Goal: Complete application form

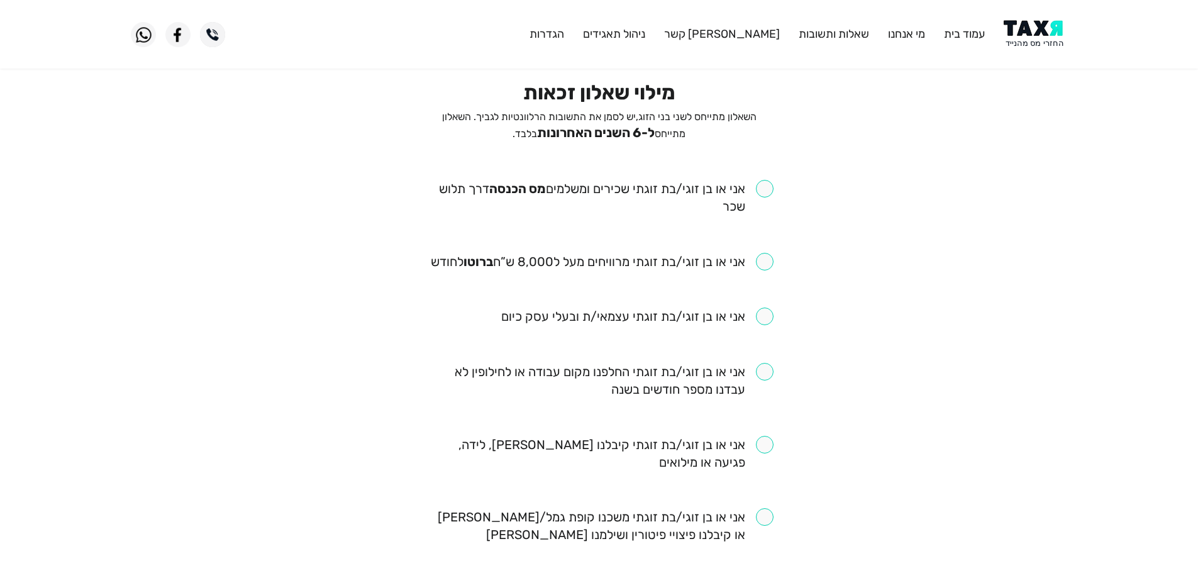
scroll to position [126, 0]
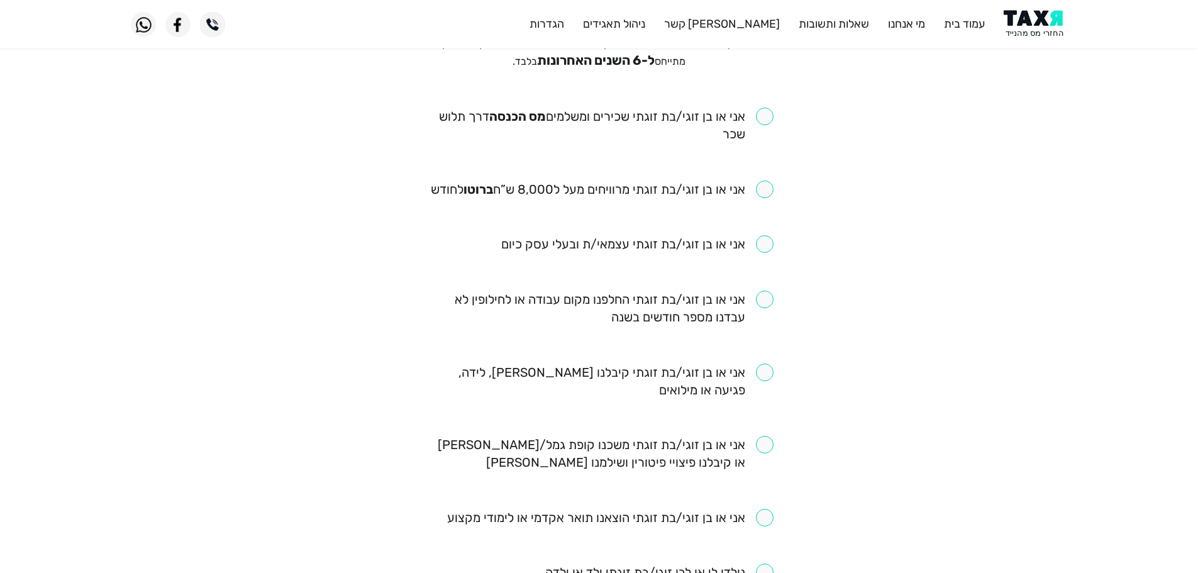
click at [759, 122] on input "checkbox" at bounding box center [599, 125] width 348 height 35
checkbox input "true"
click at [762, 191] on input "checkbox" at bounding box center [602, 189] width 343 height 18
checkbox input "true"
click at [767, 304] on input "checkbox" at bounding box center [599, 308] width 348 height 35
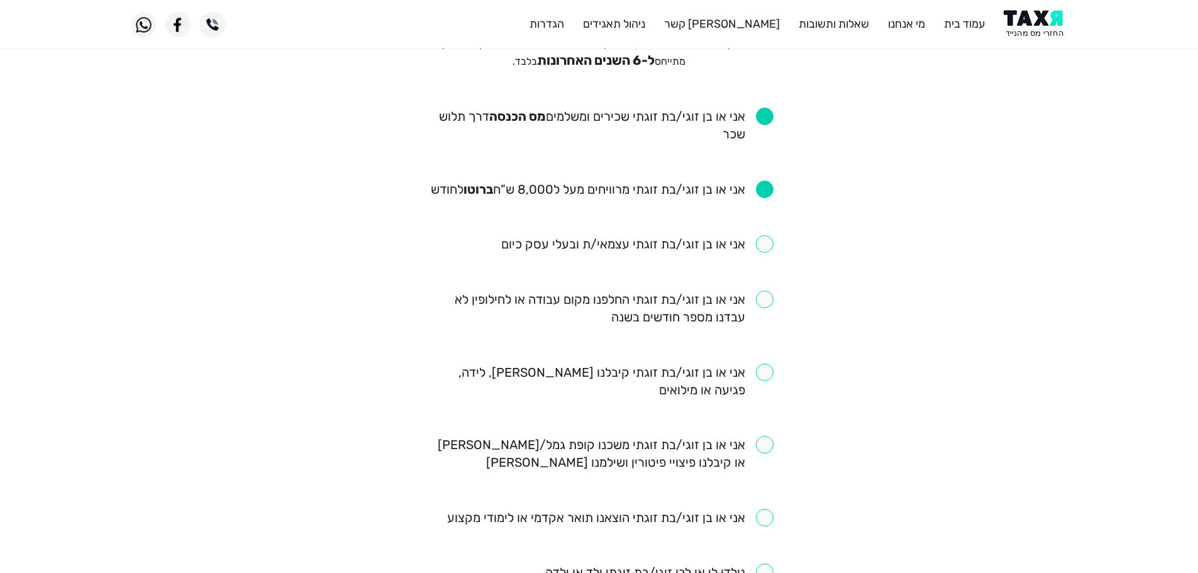
checkbox input "true"
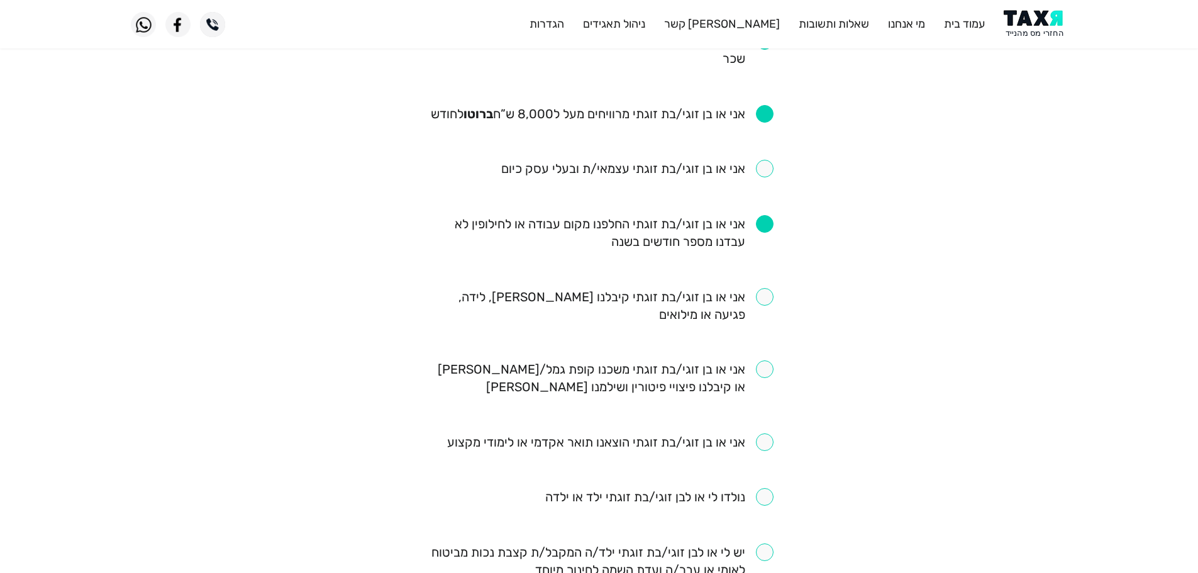
scroll to position [252, 0]
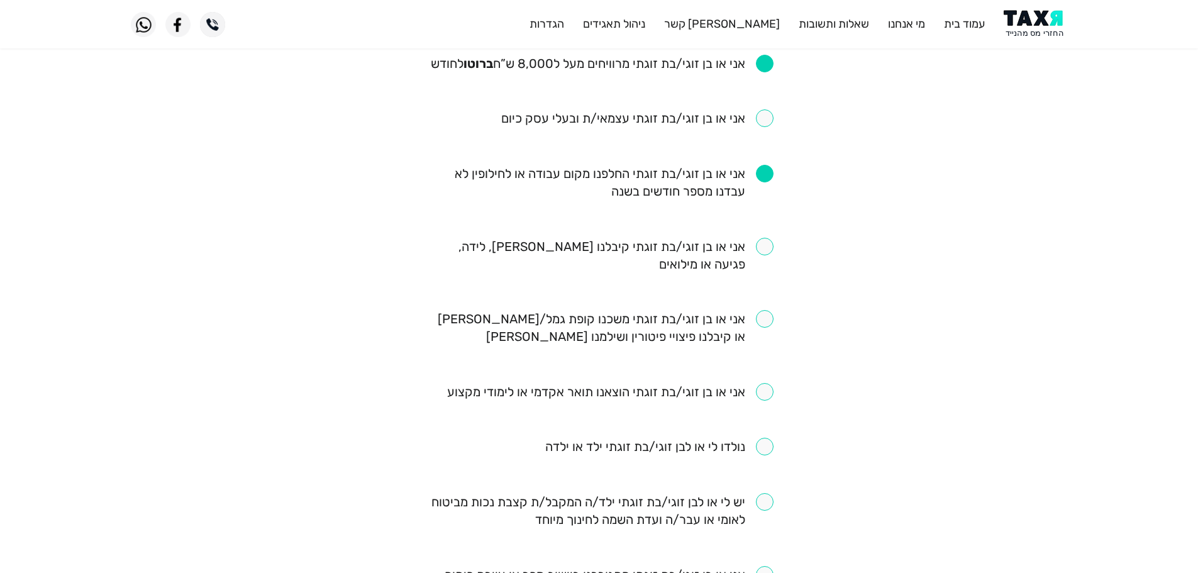
click at [767, 248] on input "checkbox" at bounding box center [599, 255] width 348 height 35
checkbox input "true"
click at [765, 448] on input "checkbox" at bounding box center [659, 447] width 228 height 18
checkbox input "true"
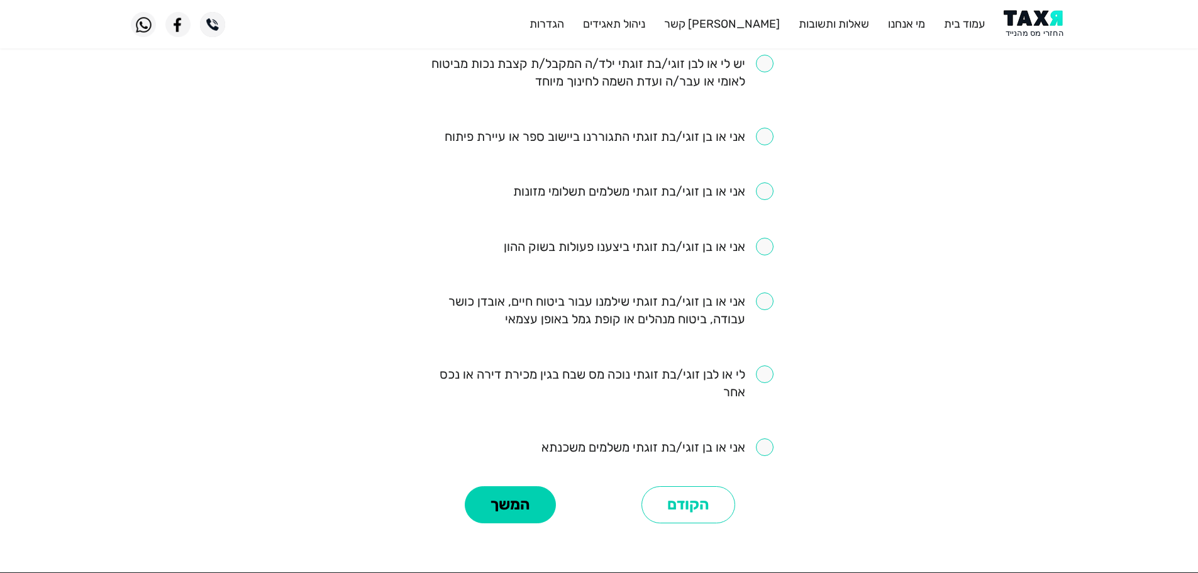
scroll to position [692, 0]
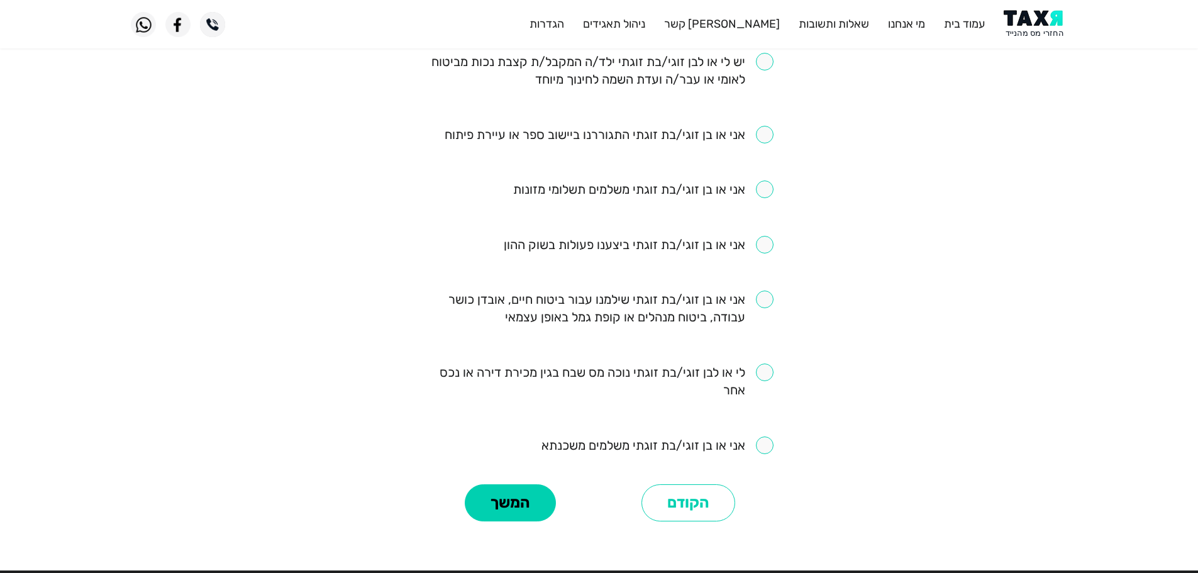
click at [762, 448] on input "checkbox" at bounding box center [657, 445] width 232 height 18
checkbox input "true"
click at [765, 292] on input "checkbox" at bounding box center [599, 308] width 348 height 35
checkbox input "true"
click at [502, 509] on button "המשך" at bounding box center [510, 503] width 91 height 38
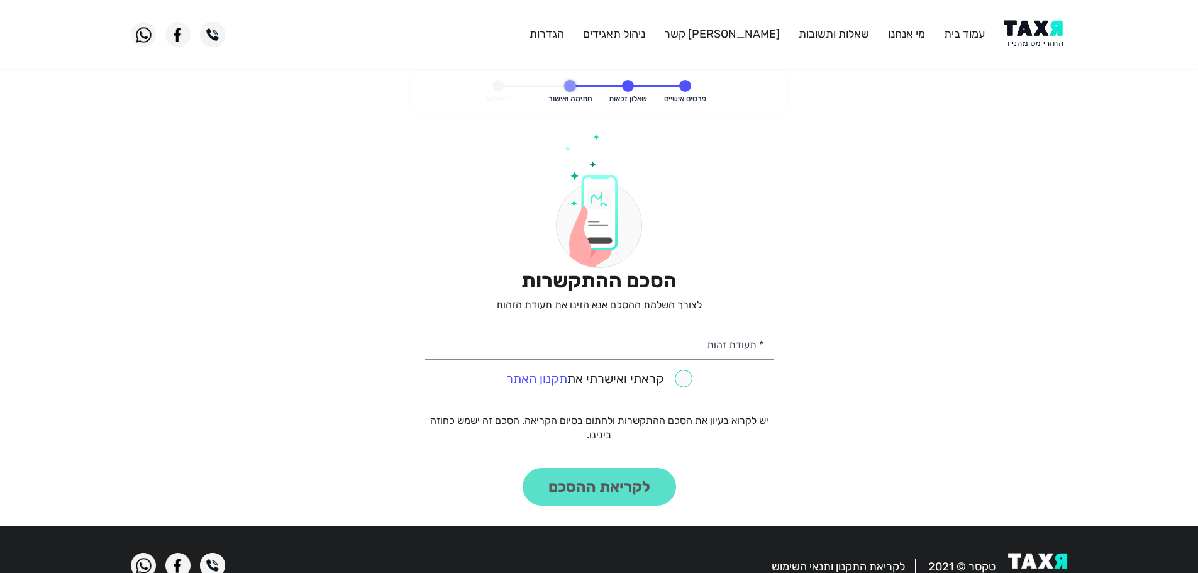
click at [1039, 33] on img at bounding box center [1036, 34] width 64 height 28
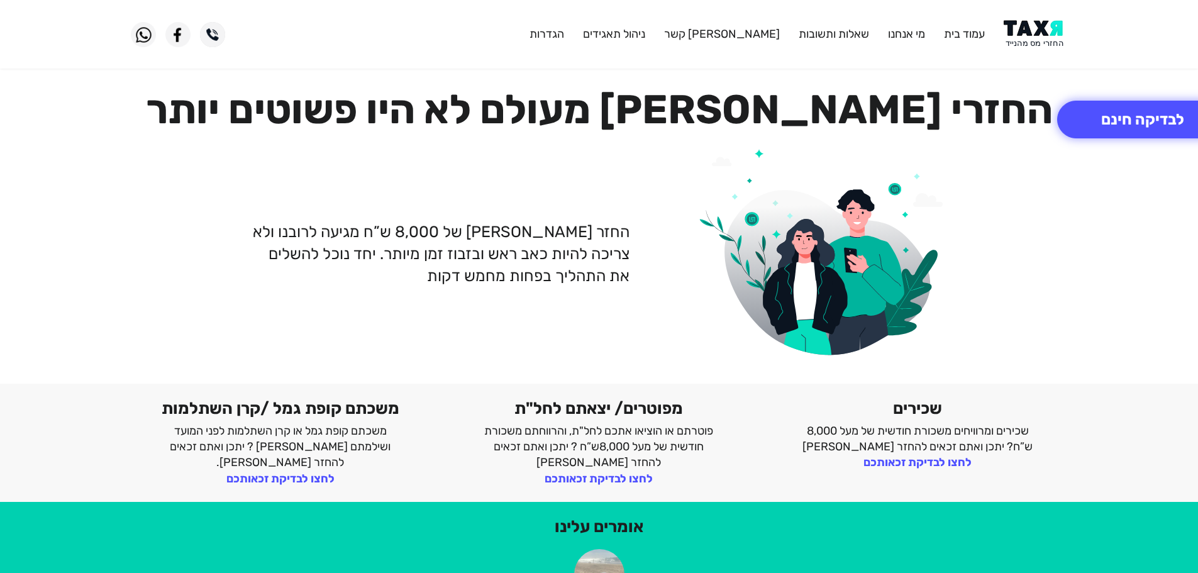
click at [1026, 33] on img at bounding box center [1036, 34] width 64 height 28
click at [1043, 28] on img at bounding box center [1036, 34] width 64 height 28
click at [1052, 40] on img at bounding box center [1036, 34] width 64 height 28
click at [1043, 33] on img at bounding box center [1036, 34] width 64 height 28
click at [1120, 118] on button "לבדיקה חינם" at bounding box center [1142, 120] width 171 height 38
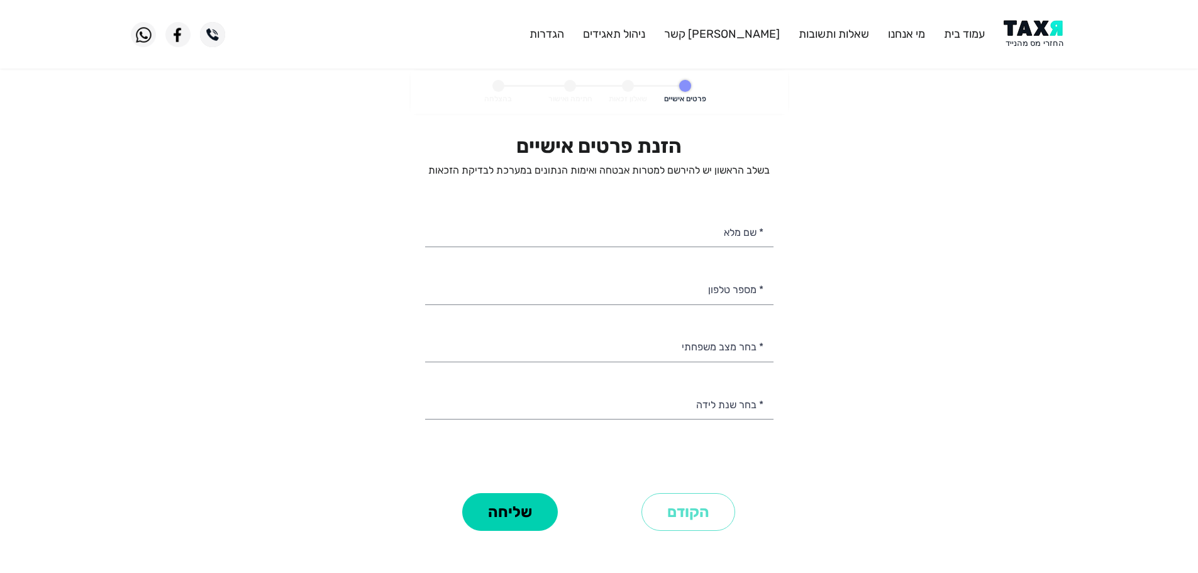
select select
click at [743, 294] on input "* מספר טלפון" at bounding box center [599, 288] width 348 height 32
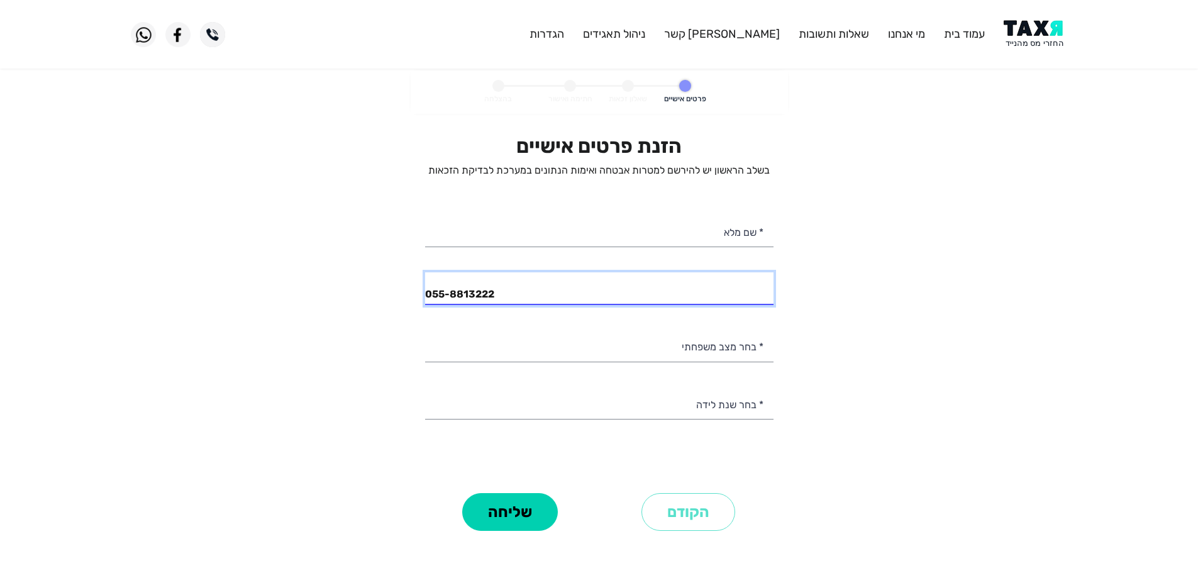
type input "055-8813222"
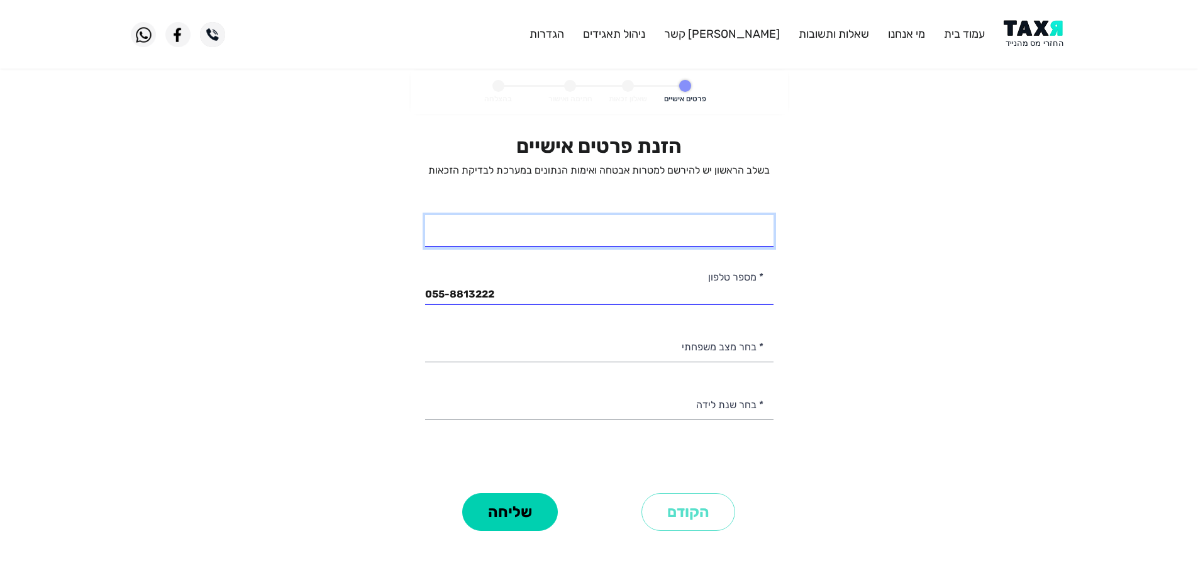
click at [734, 230] on input "* שם מלא" at bounding box center [599, 231] width 348 height 32
type input "משה בניטה"
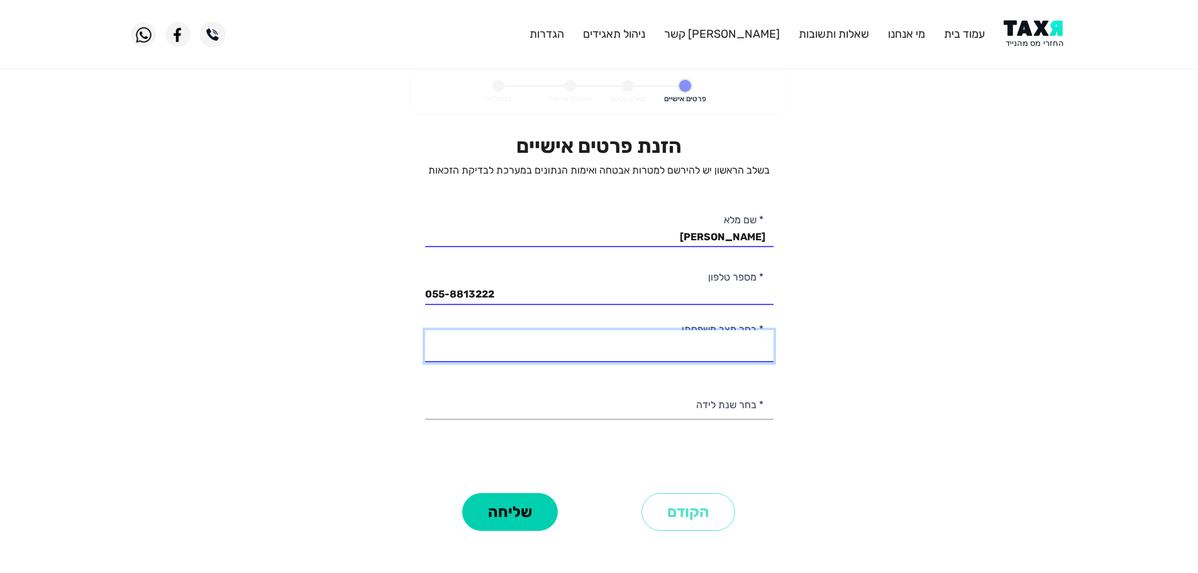
click at [748, 356] on select "רווק/ה נשוי/אה גרוש/ה אלמן/נה" at bounding box center [599, 346] width 348 height 32
select select "1: Single"
click at [425, 330] on select "רווק/ה נשוי/אה גרוש/ה אלמן/נה" at bounding box center [599, 346] width 348 height 32
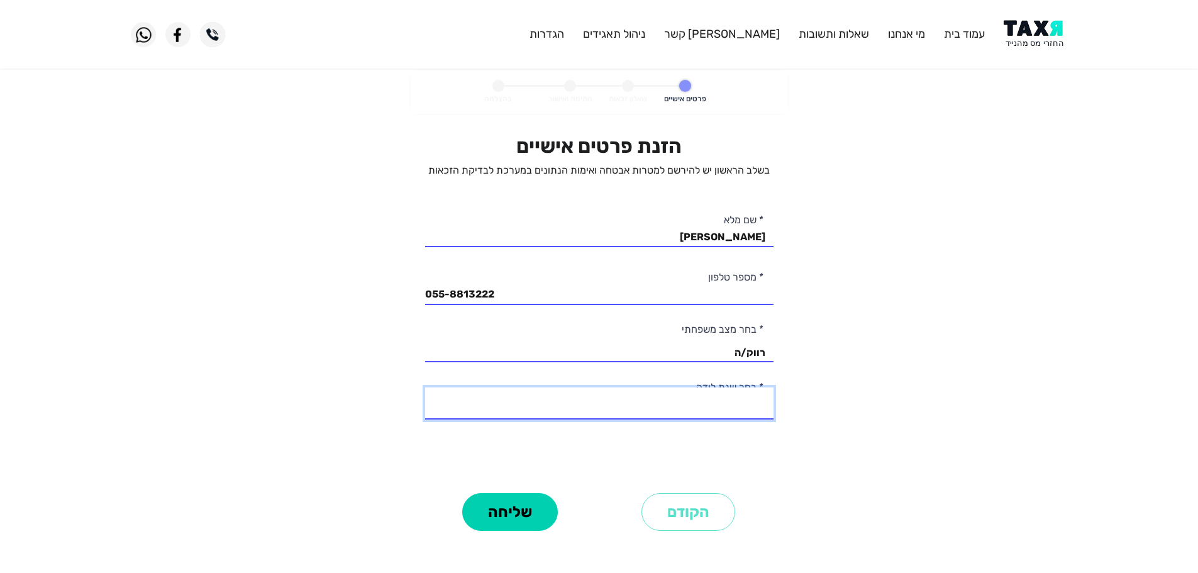
click at [748, 411] on select "2003 2002 2001 2000 1999 1998 1997 1996 1995 1994 1993 1992 1991 1990 1989 1988…" at bounding box center [599, 403] width 348 height 32
select select "14: 1990"
click at [425, 387] on select "2003 2002 2001 2000 1999 1998 1997 1996 1995 1994 1993 1992 1991 1990 1989 1988…" at bounding box center [599, 403] width 348 height 32
click at [525, 519] on button "שליחה" at bounding box center [510, 512] width 96 height 38
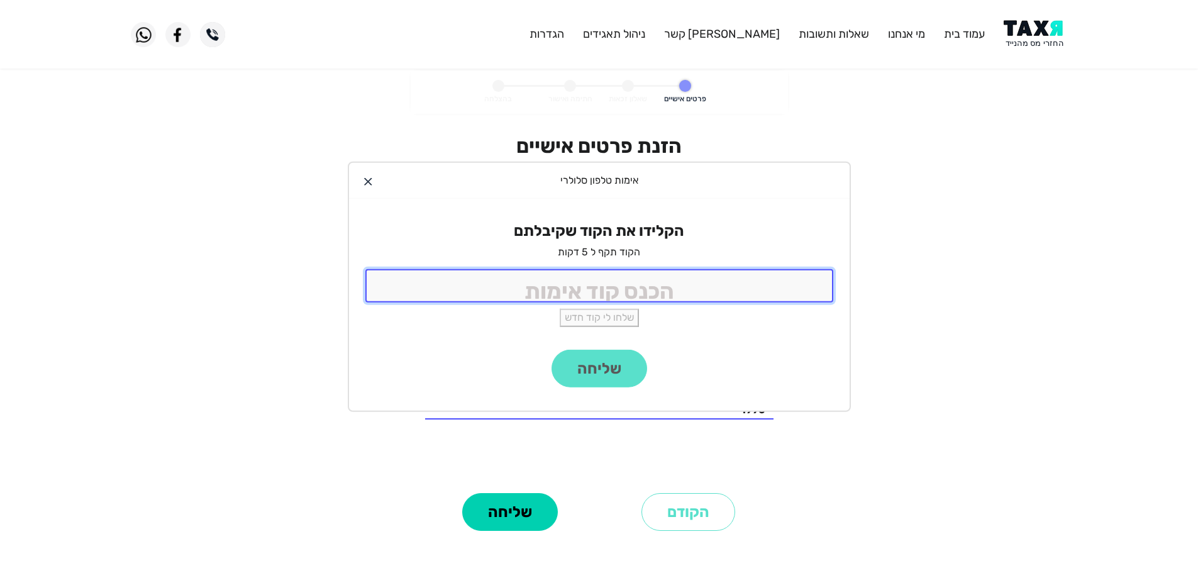
drag, startPoint x: 619, startPoint y: 292, endPoint x: 616, endPoint y: 299, distance: 7.6
click at [618, 297] on input "tel" at bounding box center [599, 285] width 468 height 33
type input "9988"
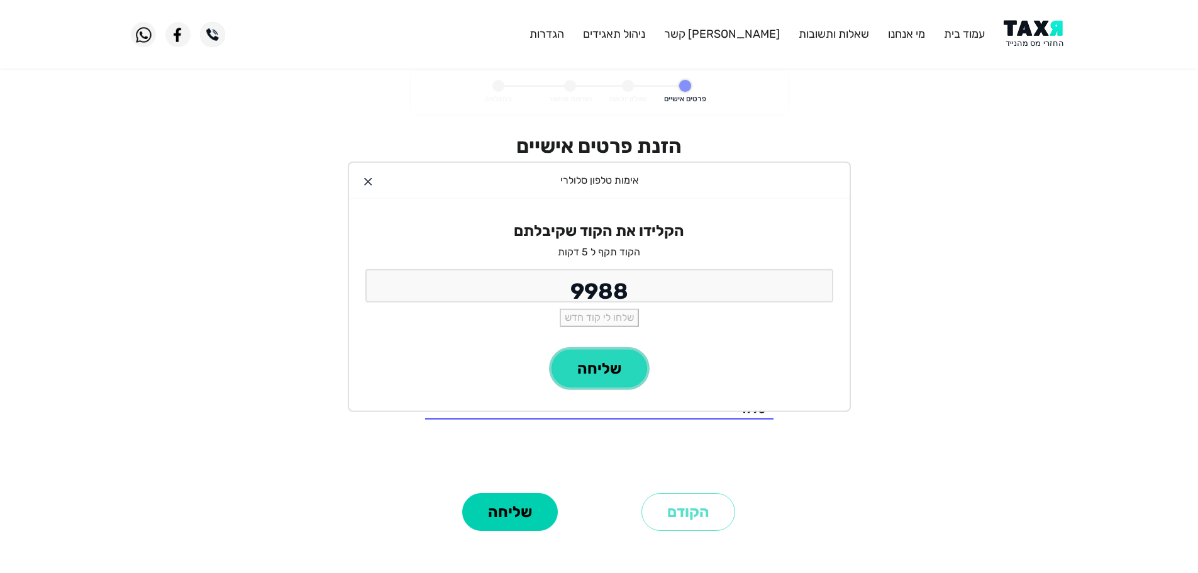
click at [608, 359] on button "שליחה" at bounding box center [599, 369] width 96 height 38
